Goal: Task Accomplishment & Management: Manage account settings

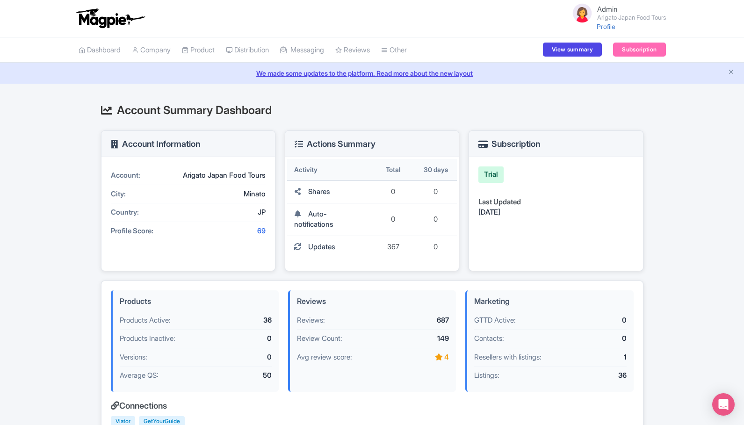
click at [628, 18] on small "Arigato Japan Food Tours" at bounding box center [631, 17] width 69 height 6
click at [612, 65] on link "Settings" at bounding box center [620, 66] width 89 height 14
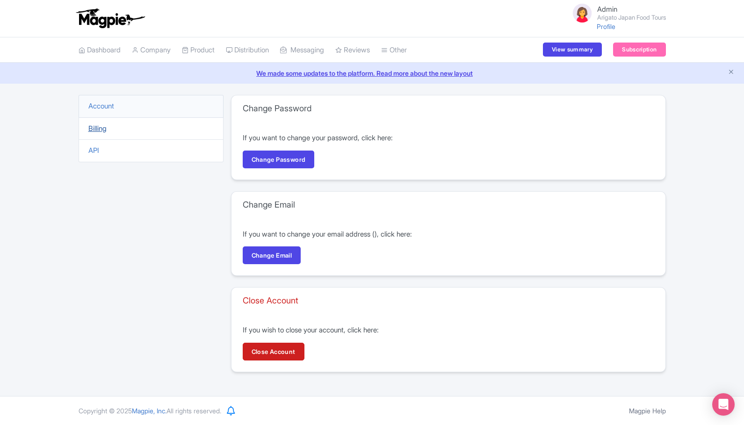
click at [103, 132] on link "Billing" at bounding box center [97, 128] width 18 height 9
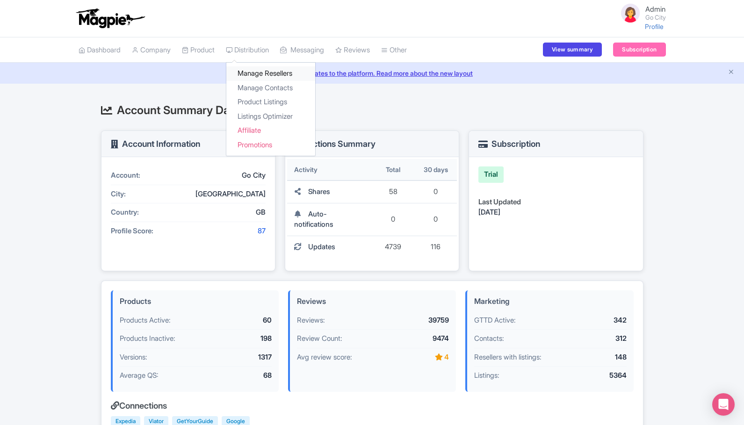
click at [267, 76] on link "Manage Resellers" at bounding box center [270, 73] width 89 height 14
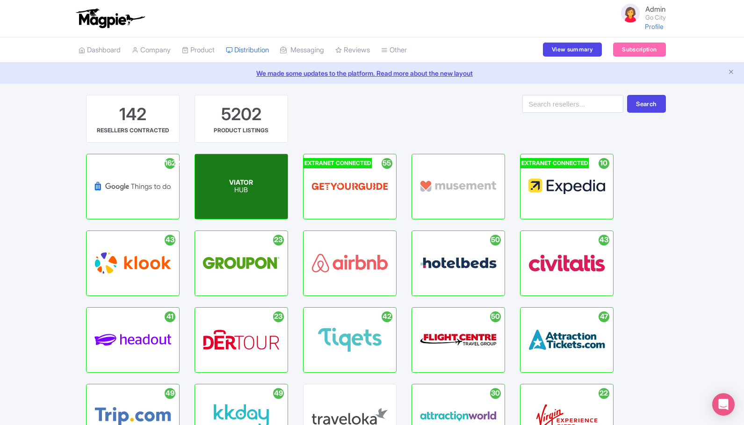
click at [238, 184] on span "VIATOR" at bounding box center [241, 182] width 24 height 8
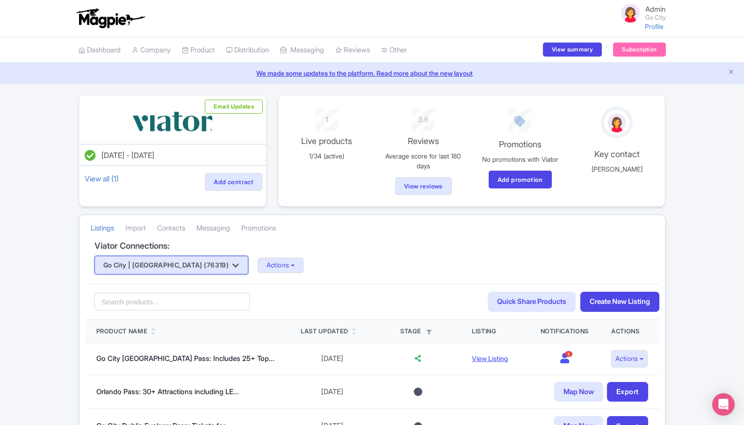
click at [232, 265] on icon "button" at bounding box center [235, 265] width 7 height 7
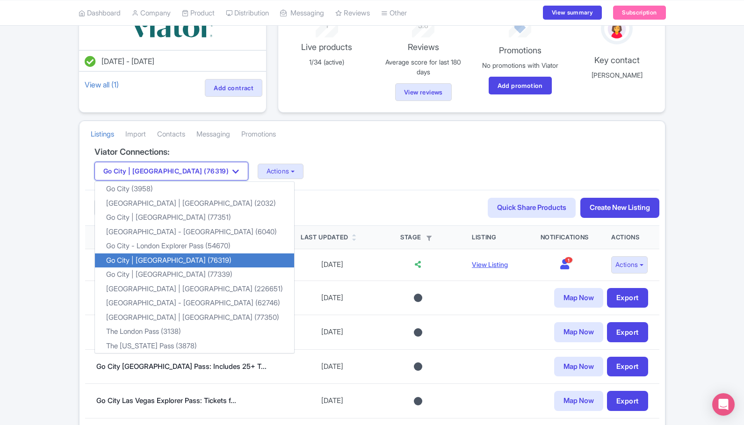
scroll to position [99, 0]
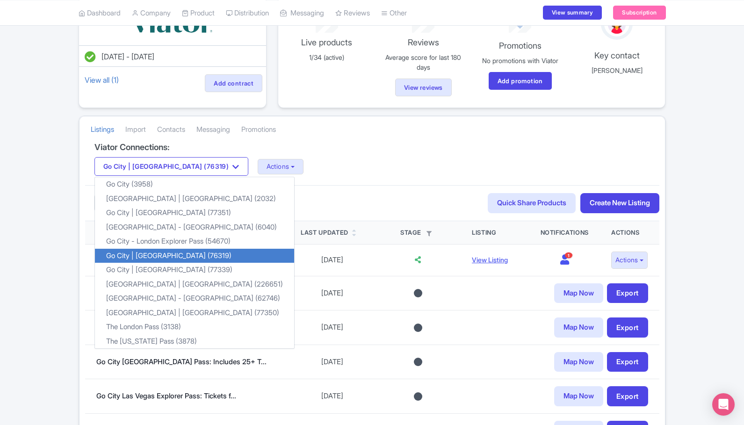
click at [293, 198] on div "Search Quick Share Products Create New Listing" at bounding box center [372, 203] width 574 height 36
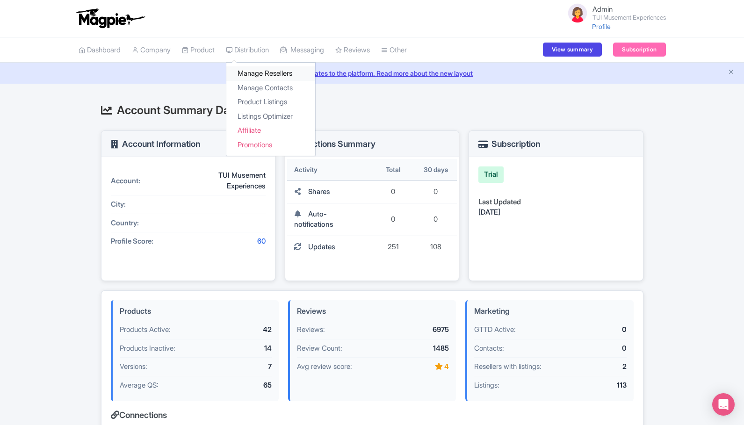
click at [261, 70] on link "Manage Resellers" at bounding box center [270, 73] width 89 height 14
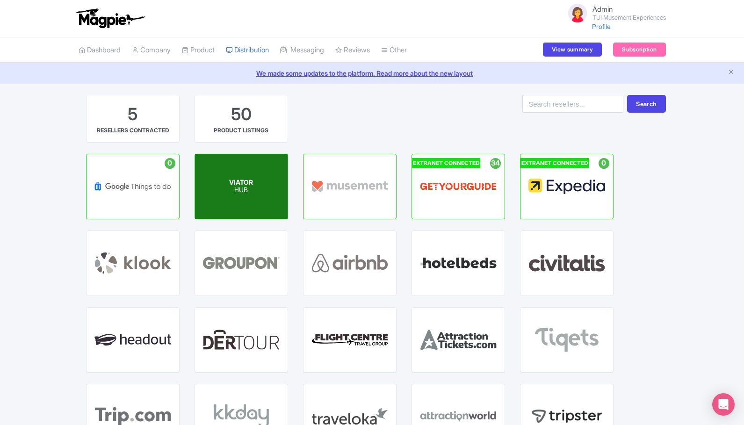
click at [256, 185] on div "VIATOR HUB" at bounding box center [241, 186] width 93 height 65
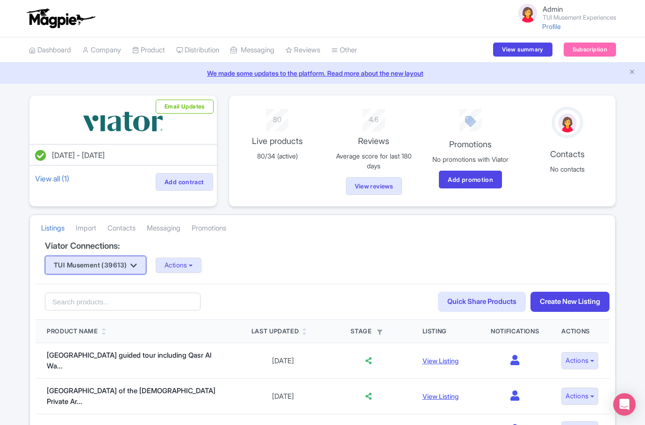
click at [136, 269] on button "TUI Musement (39613)" at bounding box center [95, 265] width 101 height 19
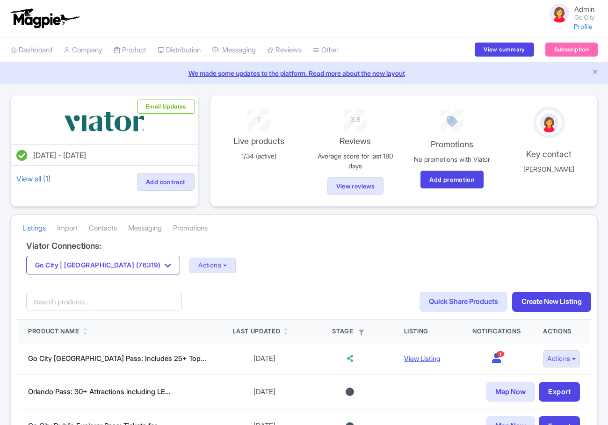
scroll to position [99, 0]
